Goal: Task Accomplishment & Management: Use online tool/utility

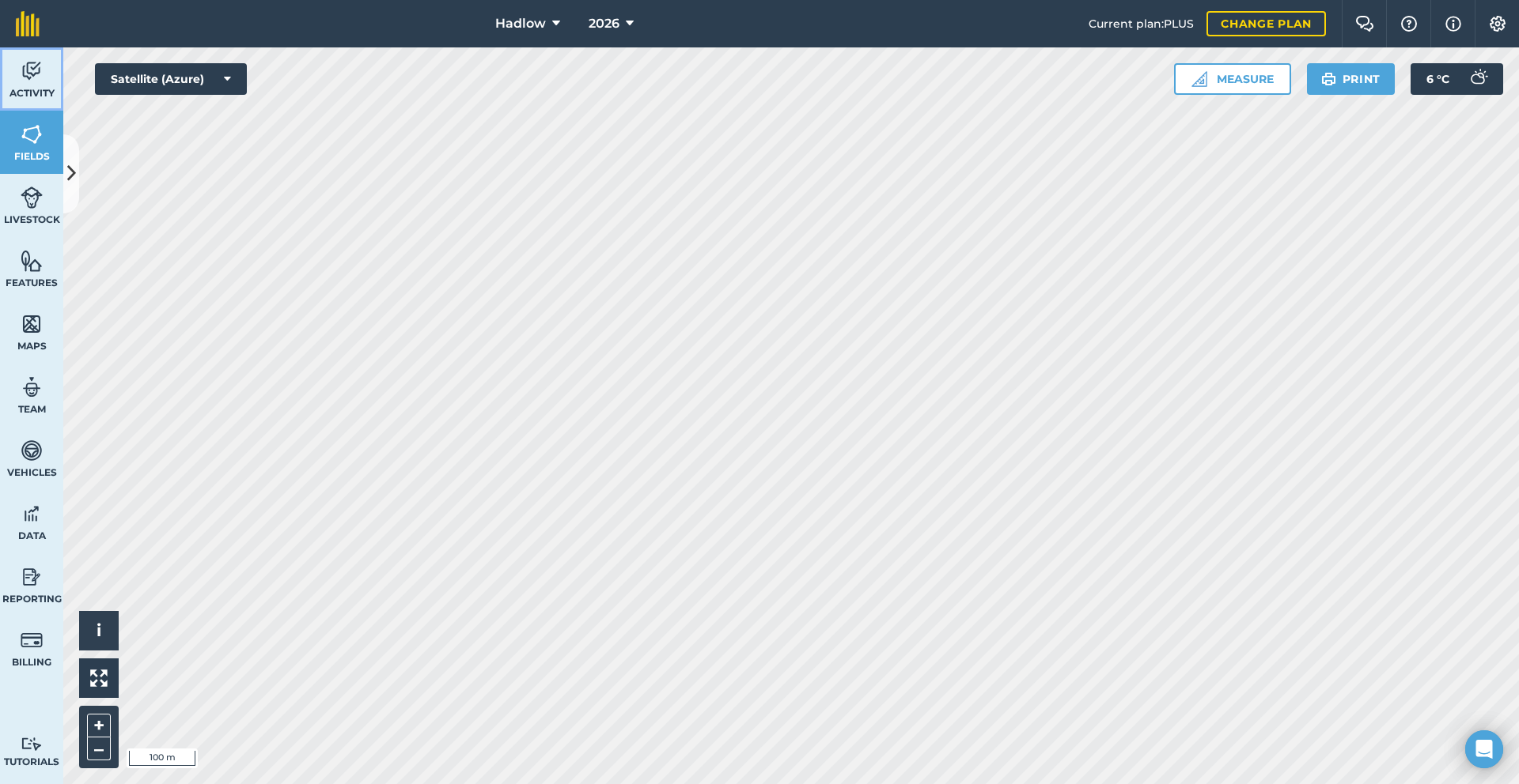
click at [33, 74] on img at bounding box center [32, 70] width 23 height 23
click at [41, 293] on link "Features" at bounding box center [31, 269] width 63 height 63
click at [40, 187] on img at bounding box center [32, 197] width 23 height 23
click at [42, 150] on span "Fields" at bounding box center [31, 156] width 63 height 12
click at [77, 177] on button at bounding box center [70, 174] width 16 height 79
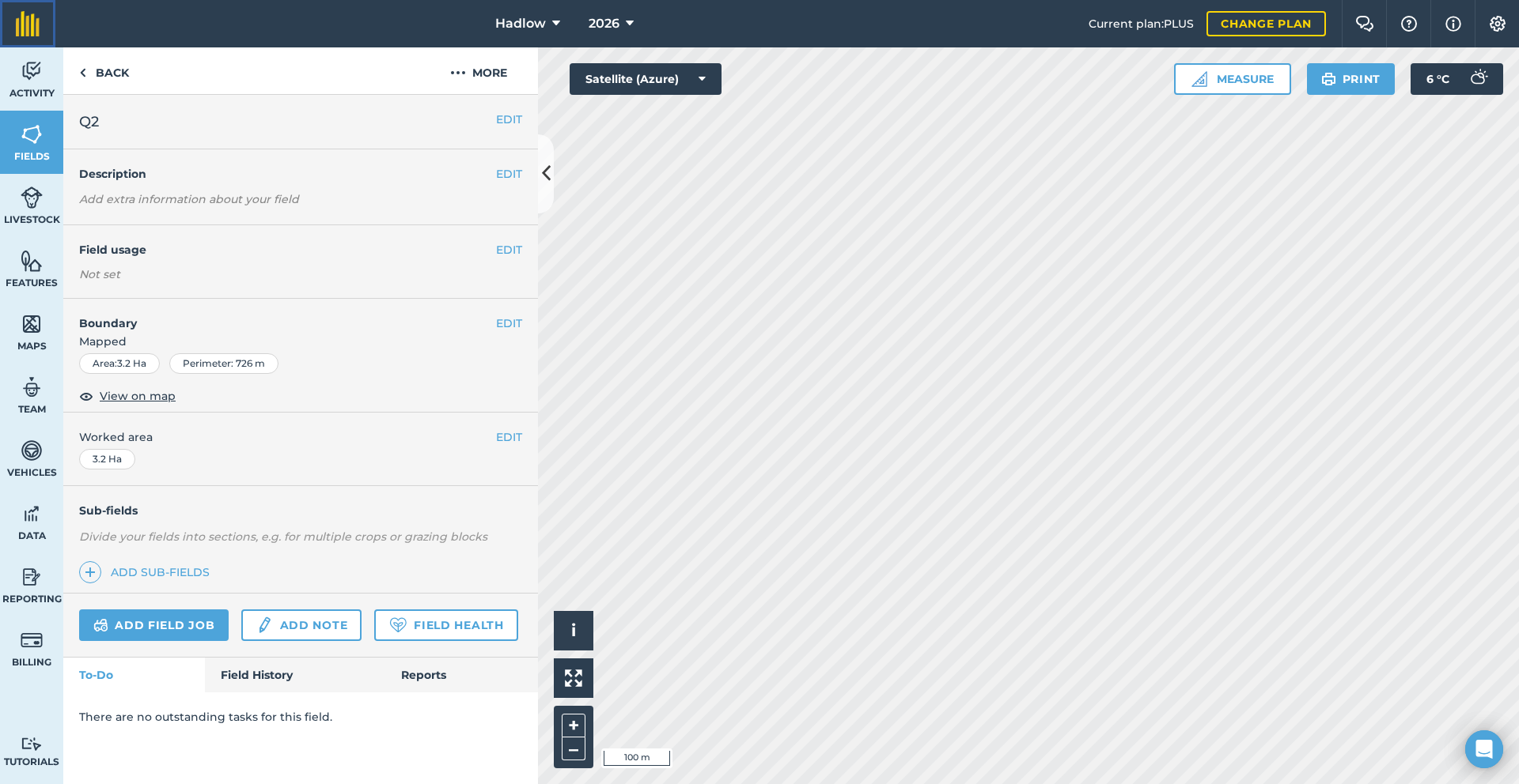
click at [38, 38] on link at bounding box center [27, 23] width 55 height 48
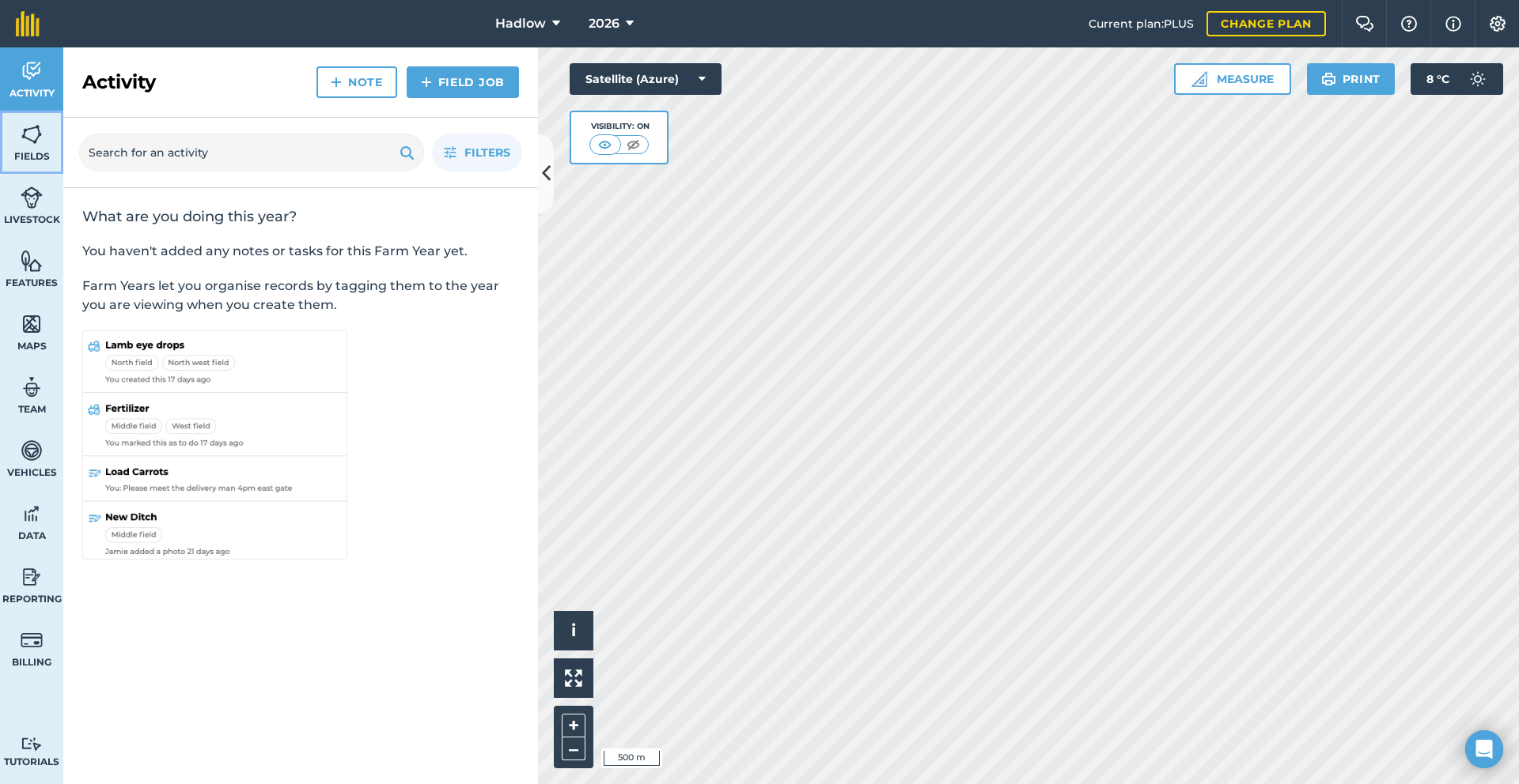
click at [26, 155] on span "Fields" at bounding box center [31, 156] width 63 height 12
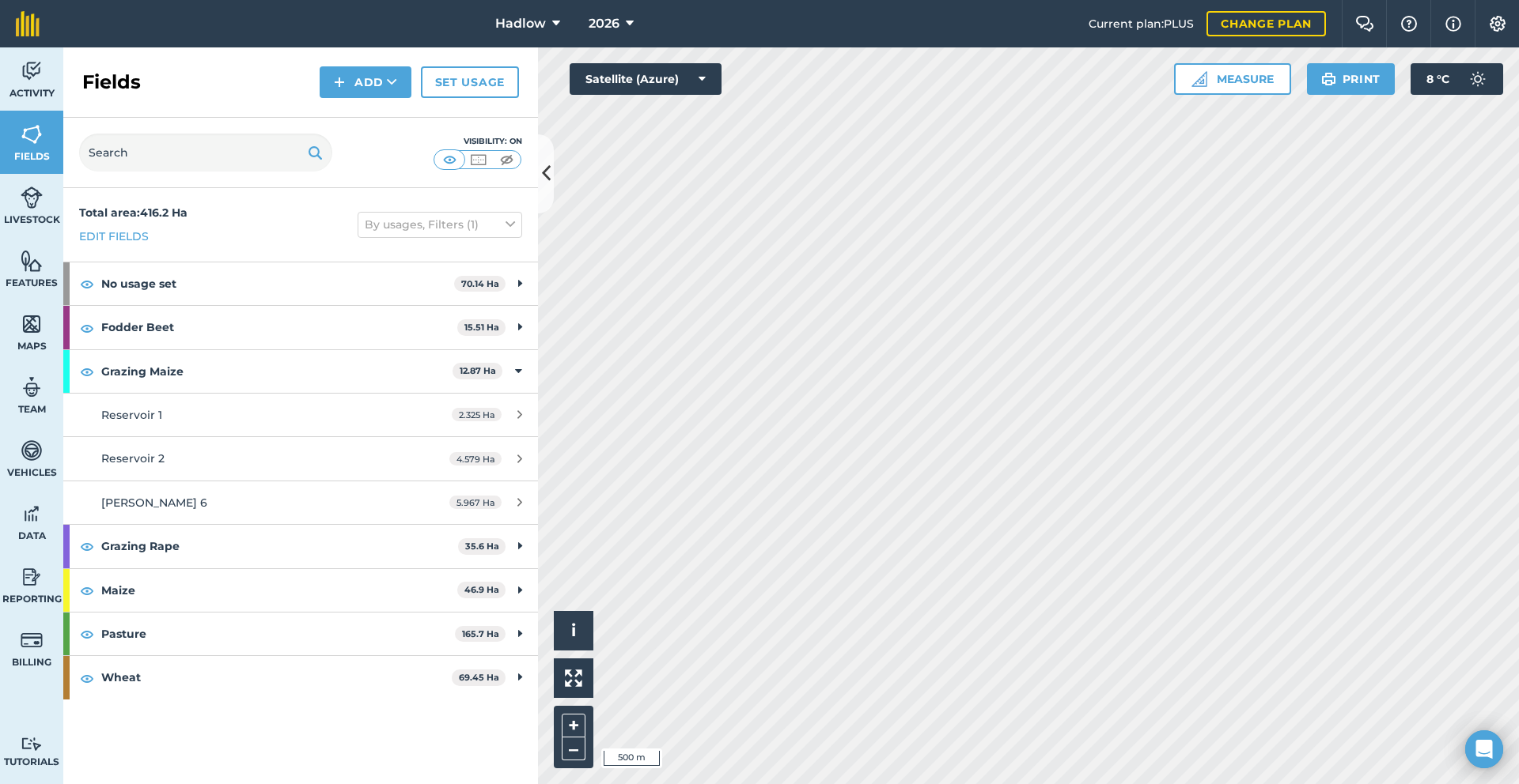
click at [465, 98] on div "Fields Add Set usage" at bounding box center [300, 83] width 474 height 70
click at [463, 91] on link "Set usage" at bounding box center [470, 83] width 98 height 32
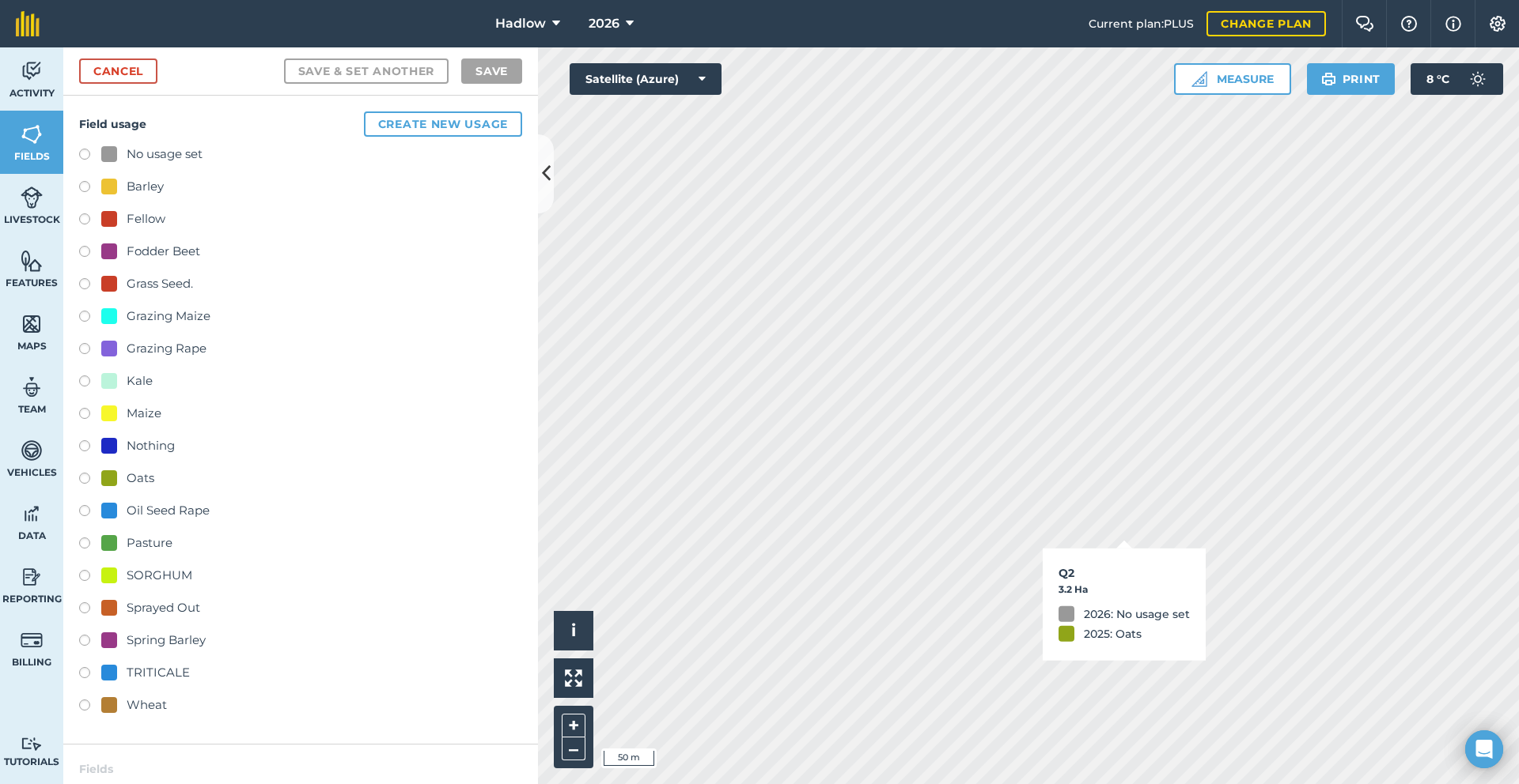
checkbox input "true"
click at [87, 542] on label at bounding box center [90, 546] width 23 height 16
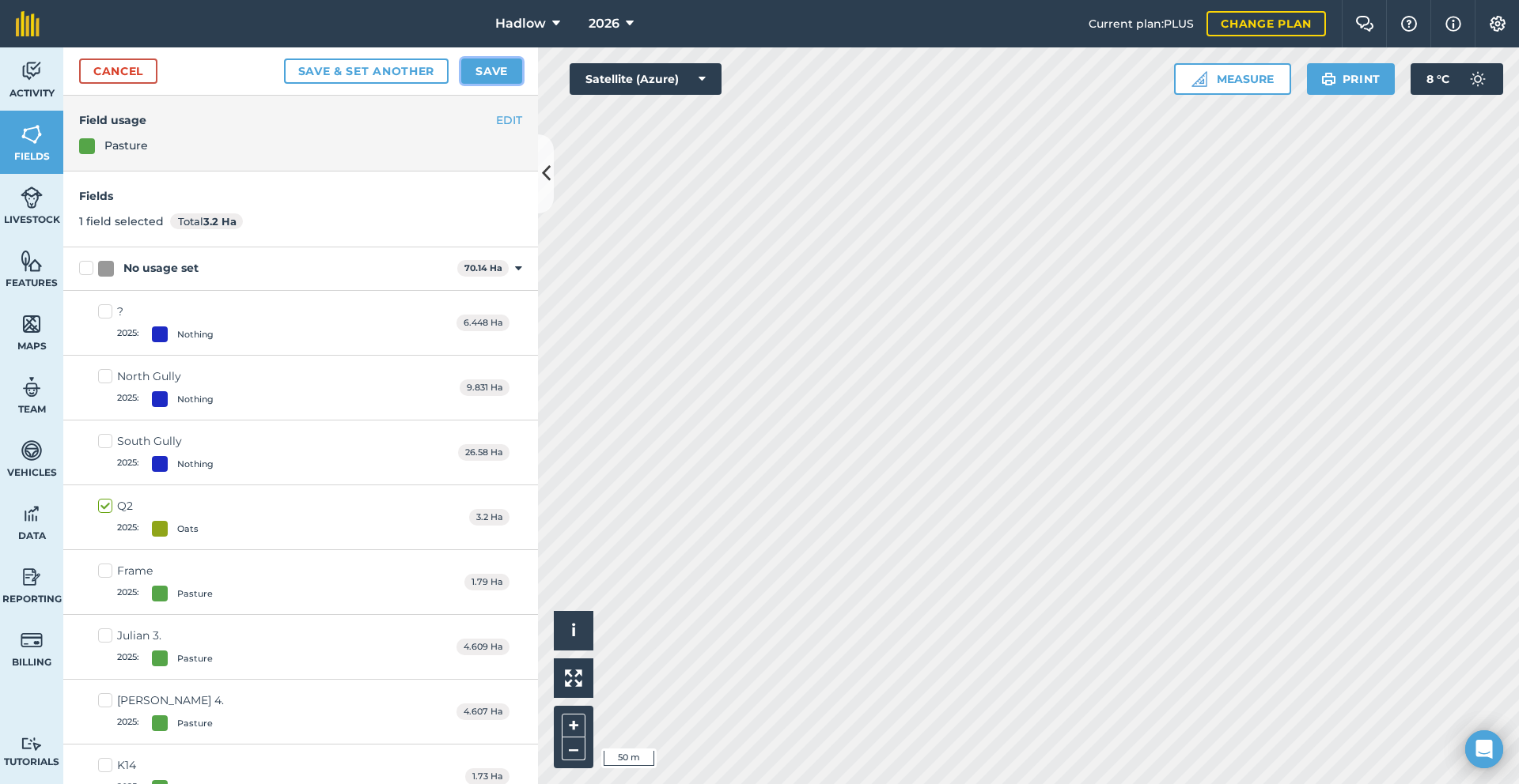
click at [492, 80] on button "Save" at bounding box center [491, 70] width 61 height 25
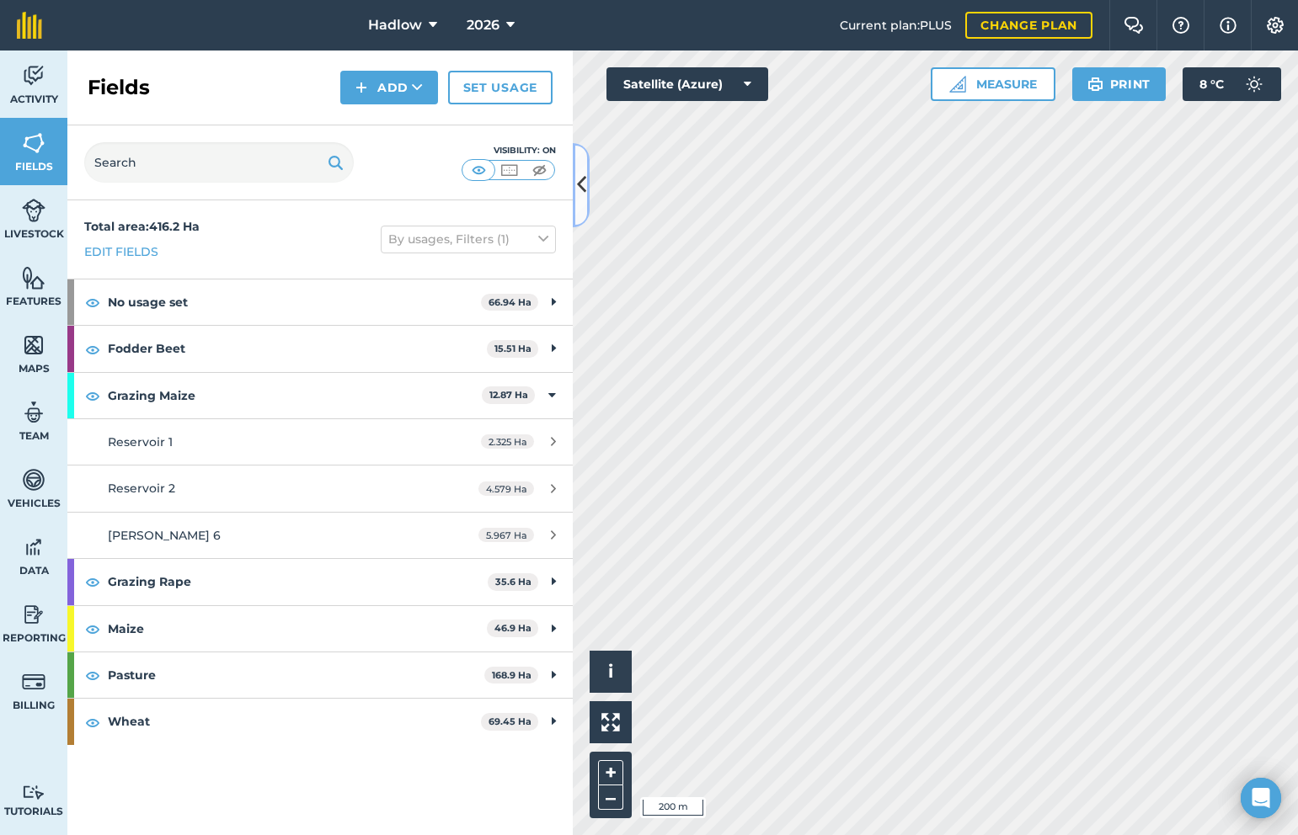
click at [583, 195] on icon at bounding box center [581, 184] width 9 height 29
